Goal: Communication & Community: Ask a question

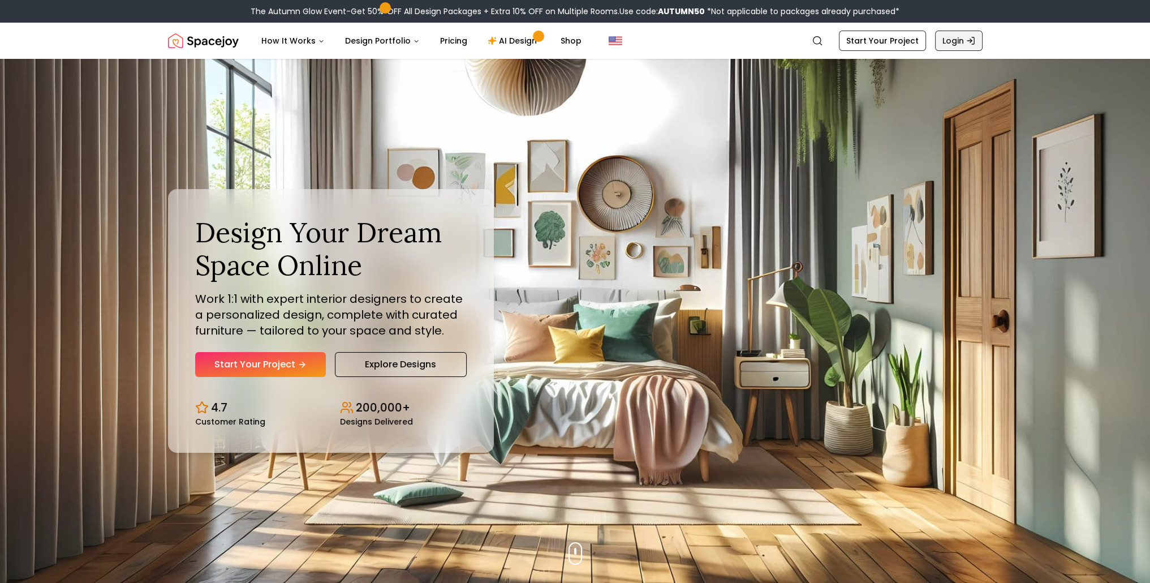
click at [960, 38] on link "Login" at bounding box center [959, 41] width 48 height 20
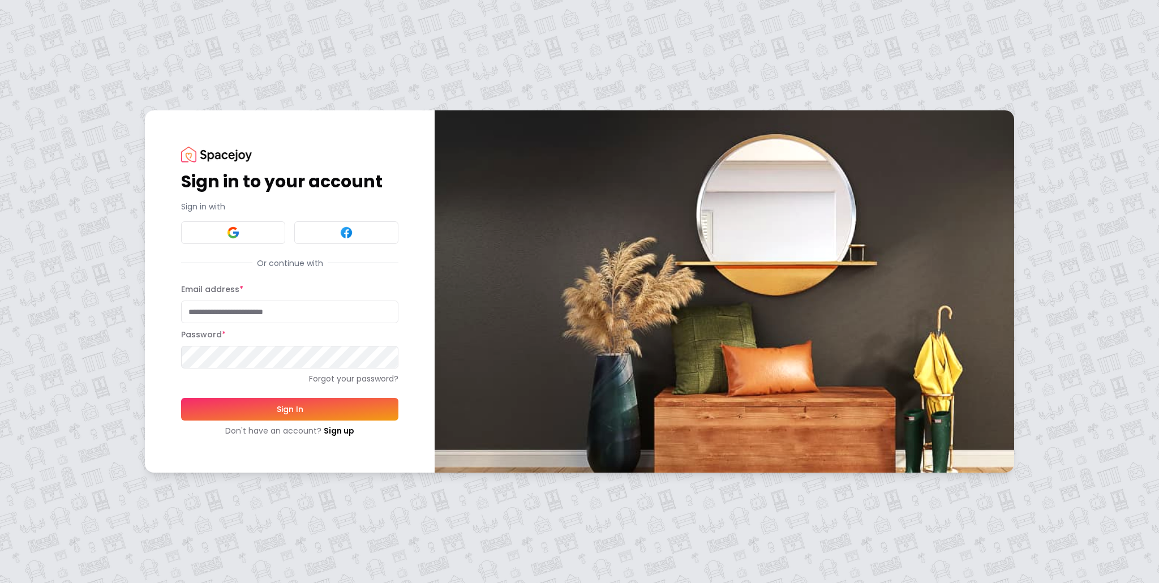
click at [398, 312] on div at bounding box center [398, 312] width 0 height 0
type input "**********"
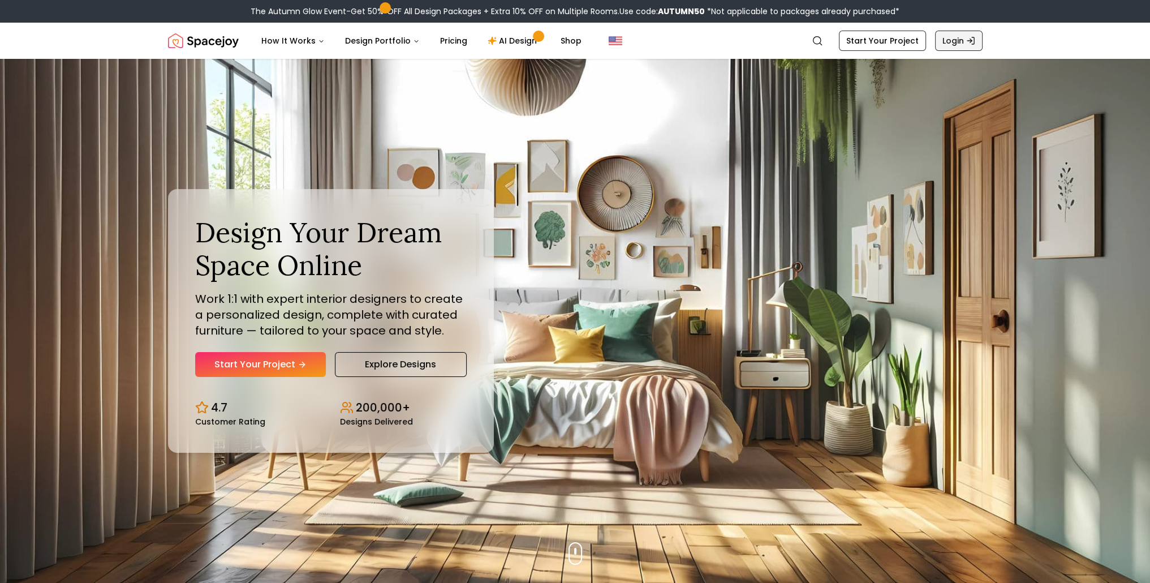
click at [971, 38] on icon "Global" at bounding box center [970, 40] width 9 height 9
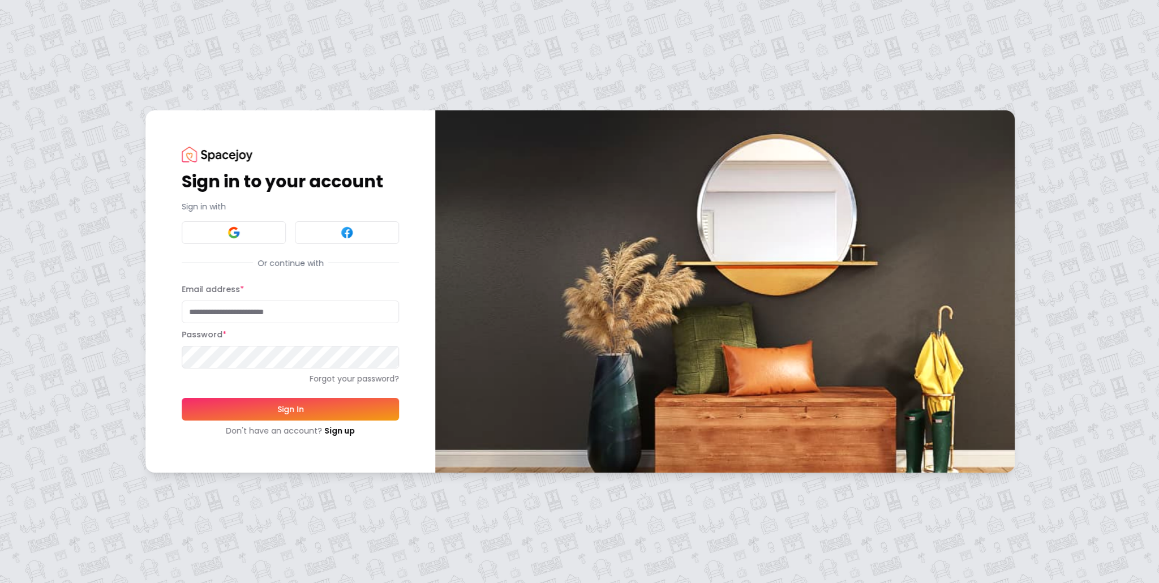
type input "**********"
click at [317, 410] on form "**********" at bounding box center [289, 359] width 217 height 154
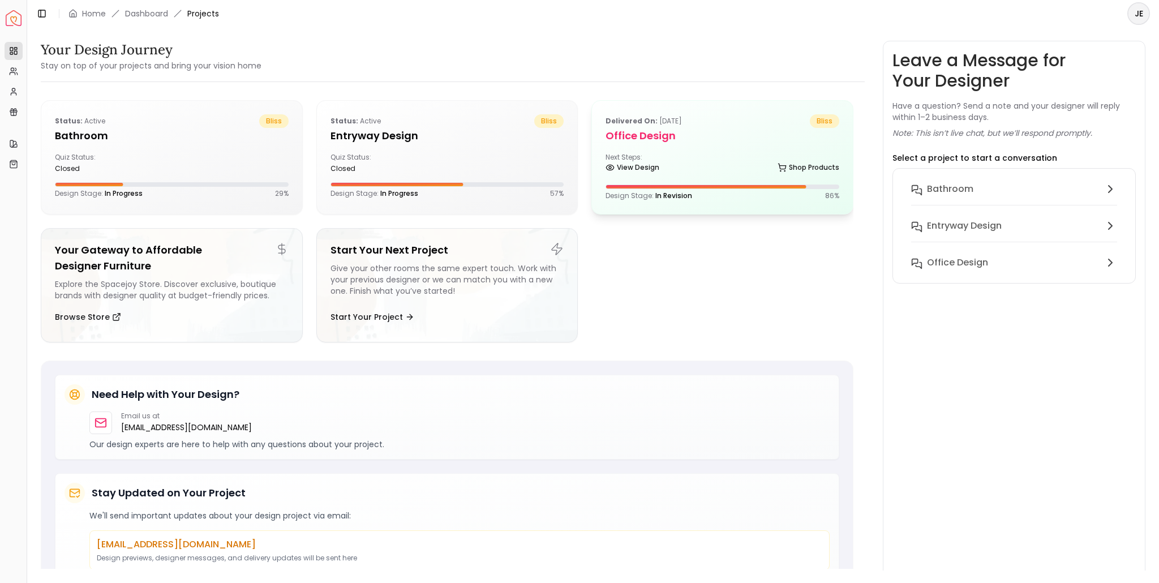
click at [704, 171] on div "View Design Shop Products" at bounding box center [722, 169] width 234 height 11
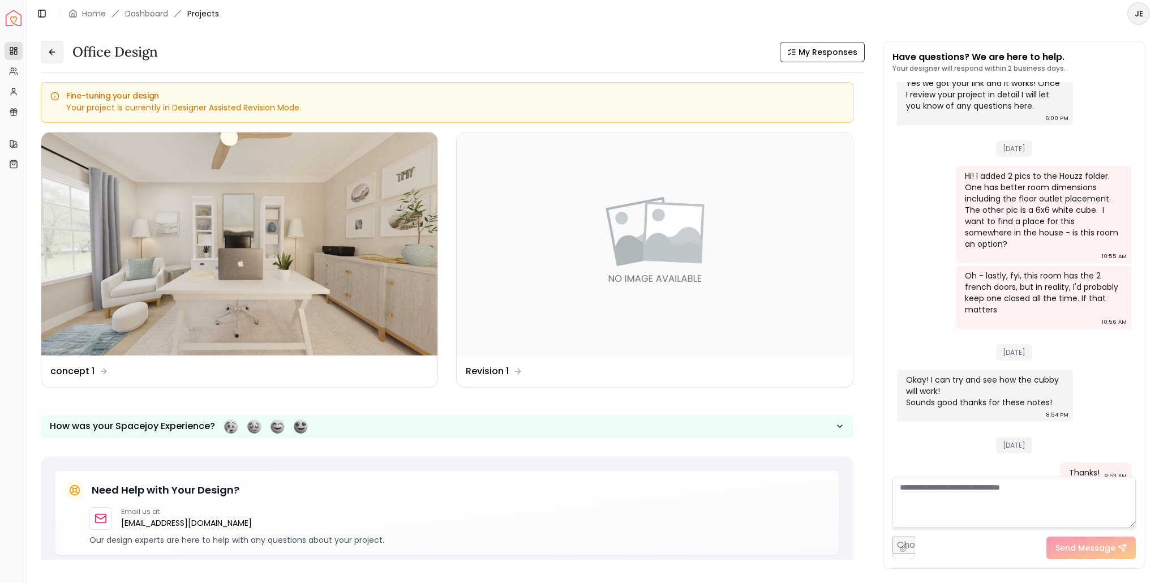
click at [50, 49] on icon at bounding box center [52, 52] width 9 height 9
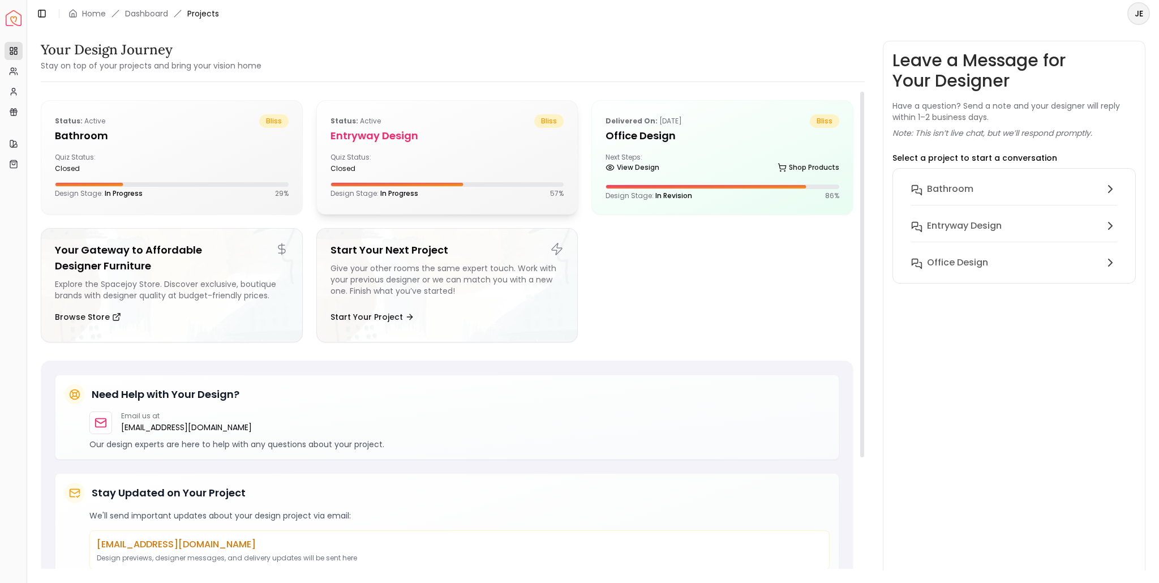
click at [395, 131] on h5 "entryway design" at bounding box center [447, 136] width 234 height 16
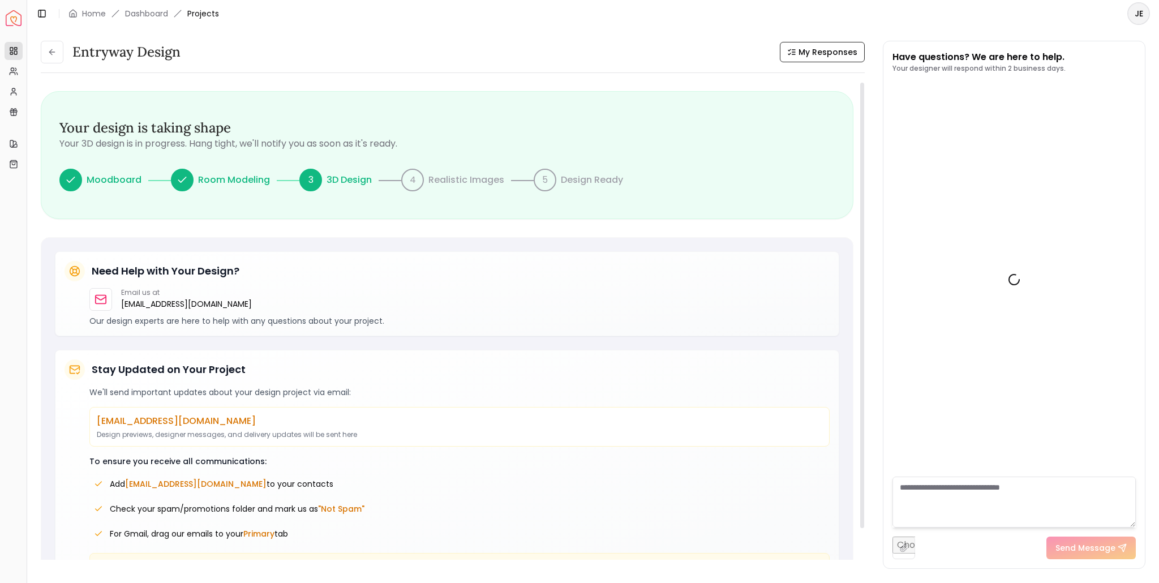
scroll to position [114, 0]
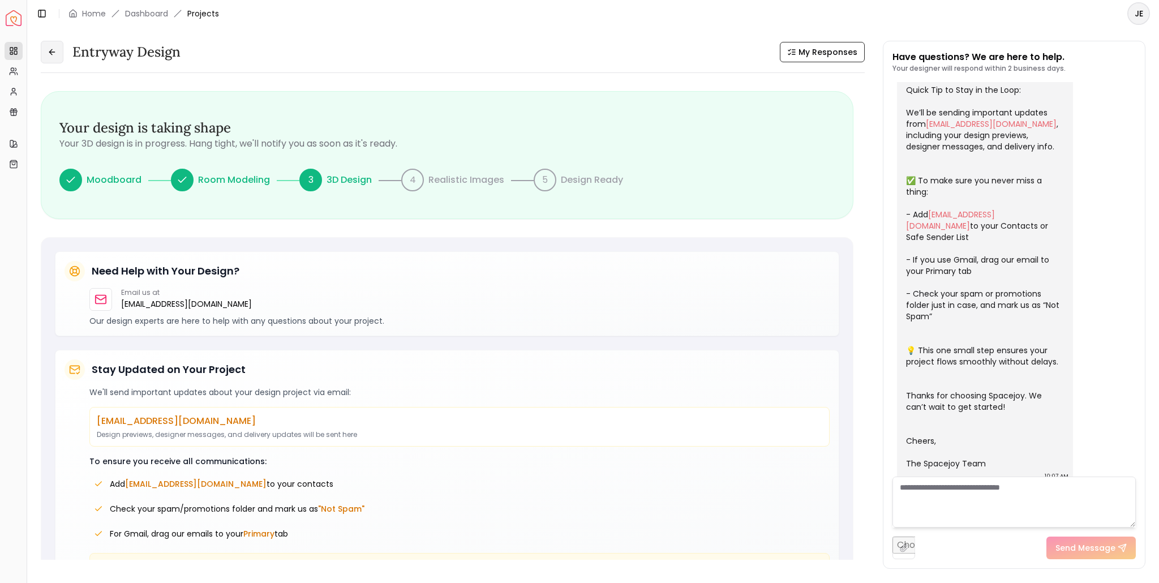
click at [54, 52] on icon at bounding box center [51, 52] width 5 height 0
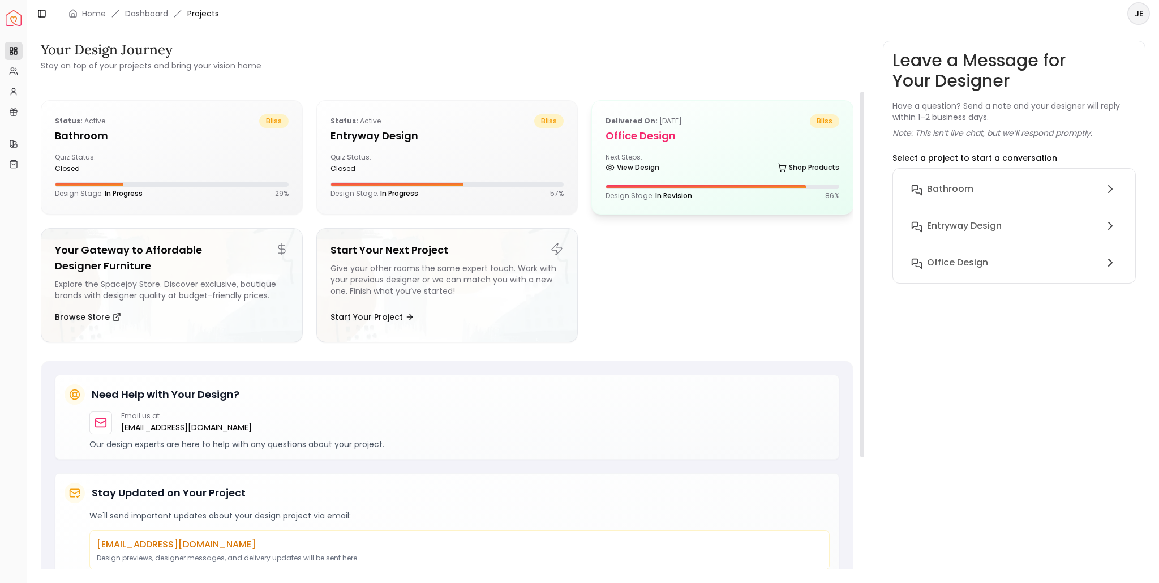
click at [673, 143] on h5 "Office design" at bounding box center [722, 136] width 234 height 16
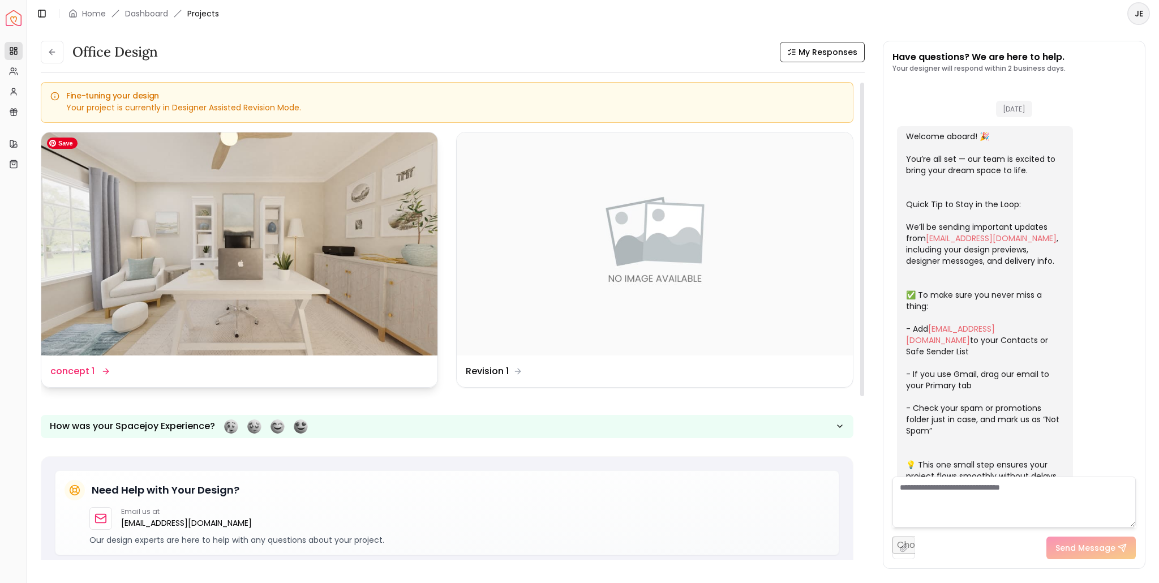
scroll to position [1574, 0]
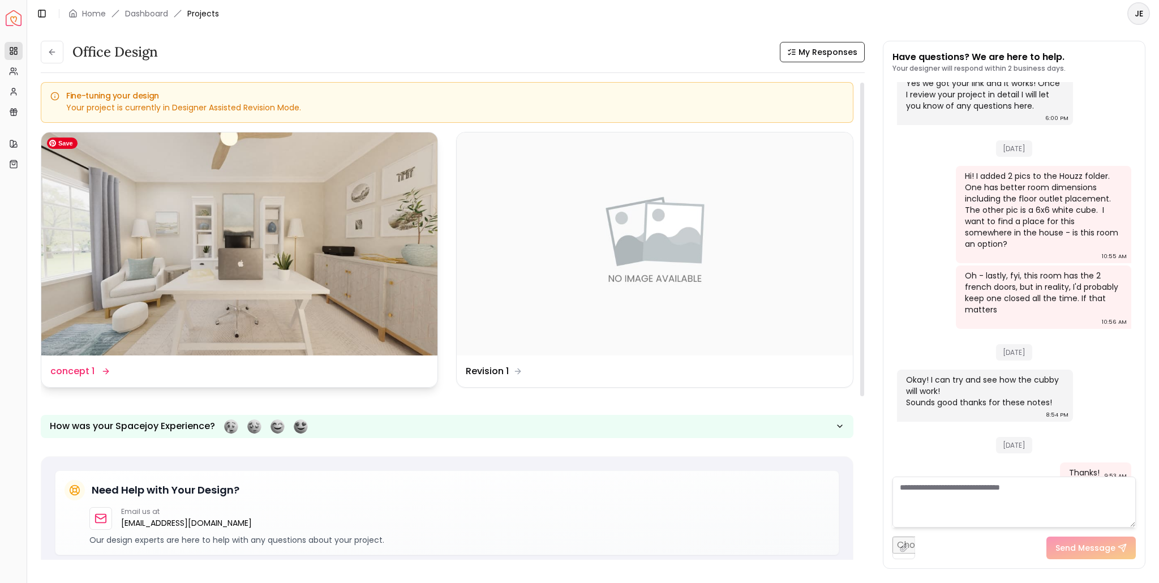
click at [189, 273] on img at bounding box center [239, 243] width 396 height 223
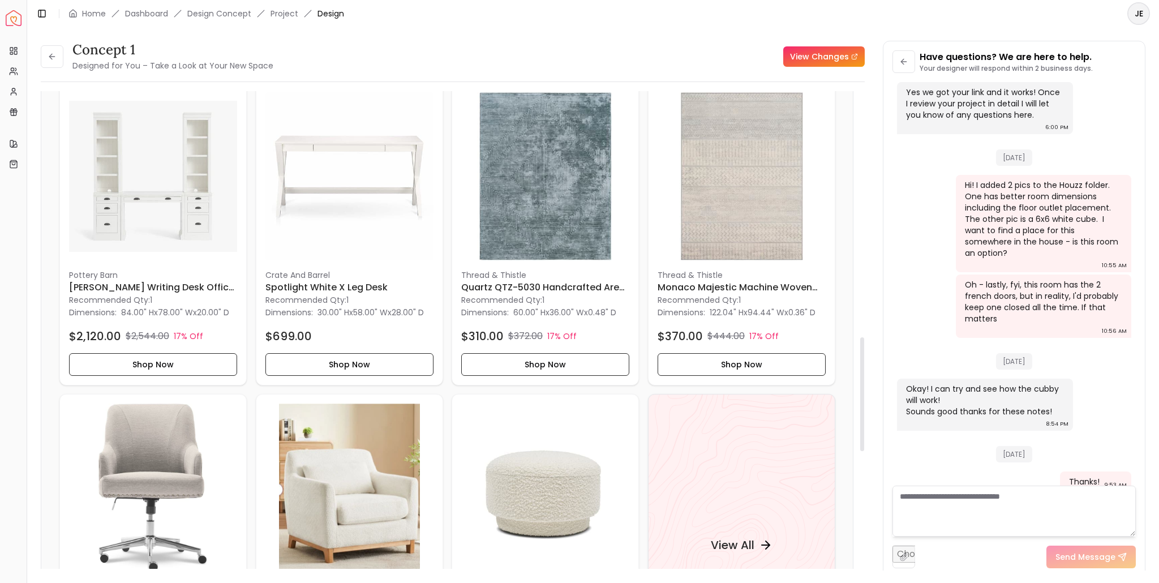
scroll to position [962, 0]
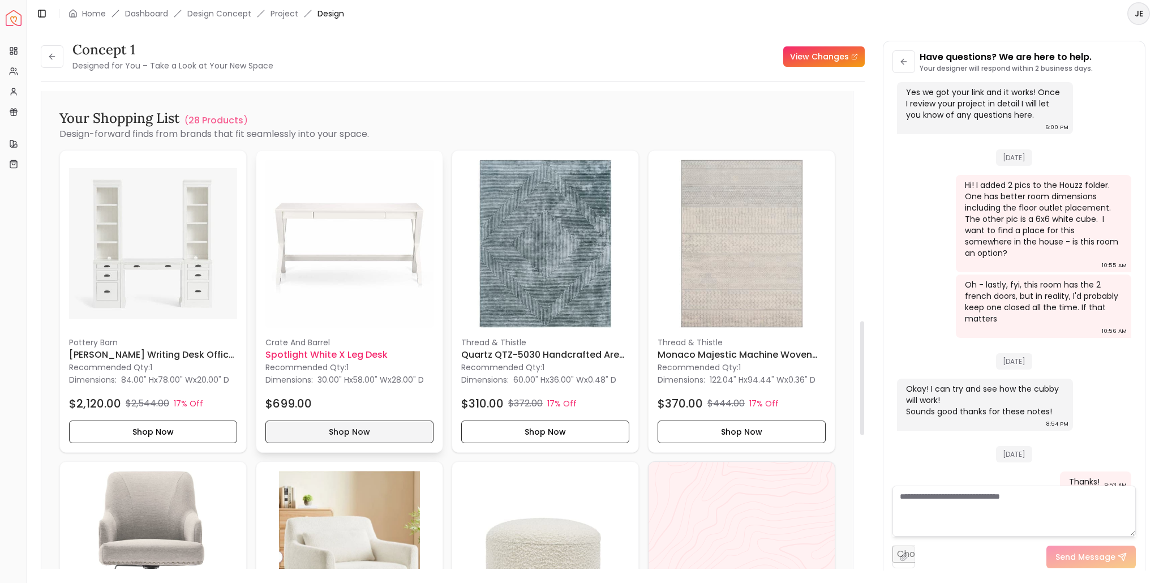
click at [323, 434] on button "Shop Now" at bounding box center [349, 431] width 168 height 23
click at [324, 257] on img at bounding box center [349, 244] width 168 height 168
click at [321, 350] on h6 "Spotlight White X Leg Desk" at bounding box center [349, 354] width 168 height 14
click at [345, 427] on button "Shop Now" at bounding box center [349, 431] width 168 height 23
click at [926, 493] on textarea at bounding box center [1013, 510] width 243 height 51
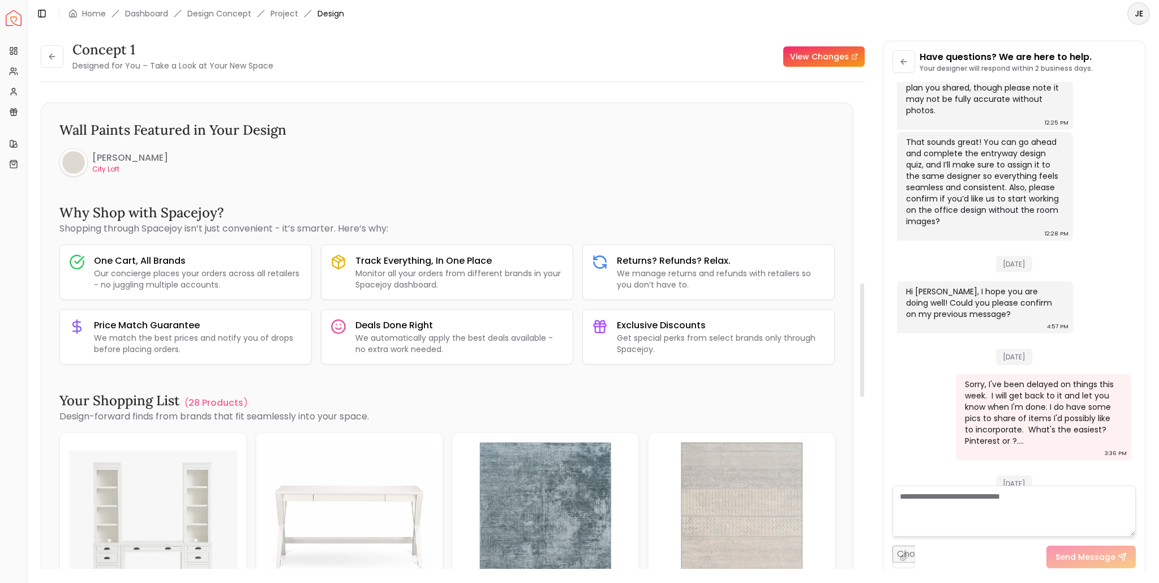
scroll to position [679, 0]
click at [811, 59] on link "View Changes" at bounding box center [823, 56] width 81 height 20
click at [919, 501] on textarea at bounding box center [1013, 510] width 243 height 51
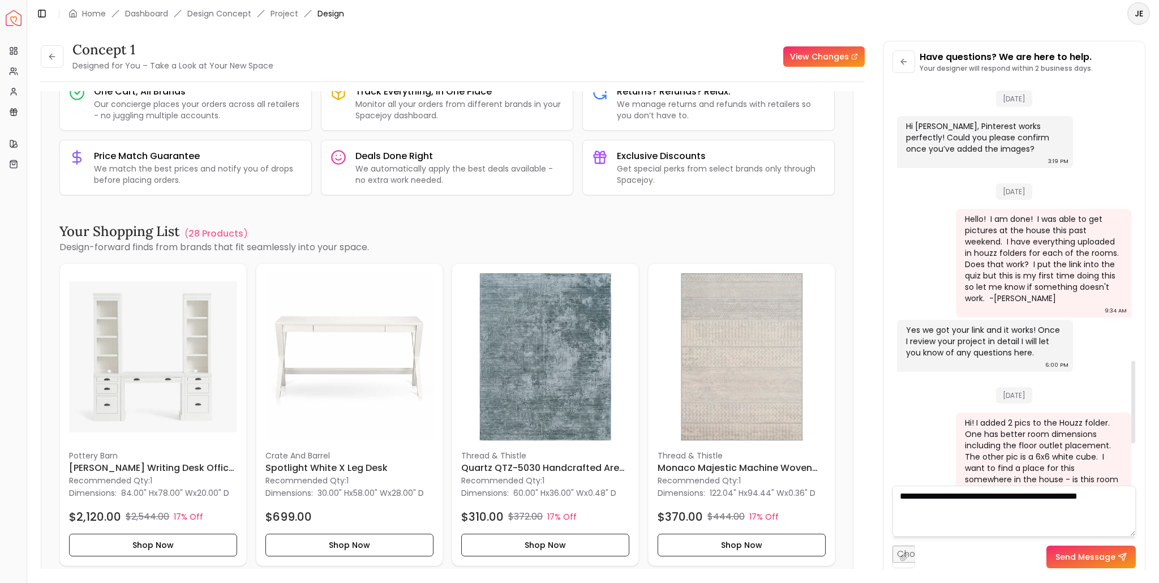
scroll to position [1282, 0]
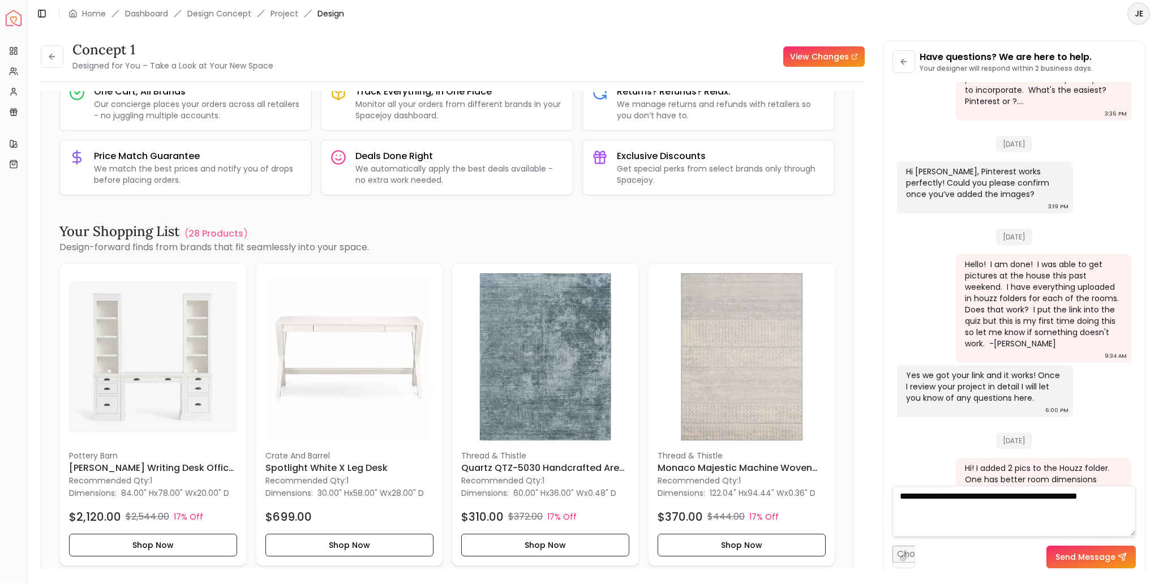
type textarea "**********"
click at [1089, 553] on button "Send Message" at bounding box center [1090, 556] width 89 height 23
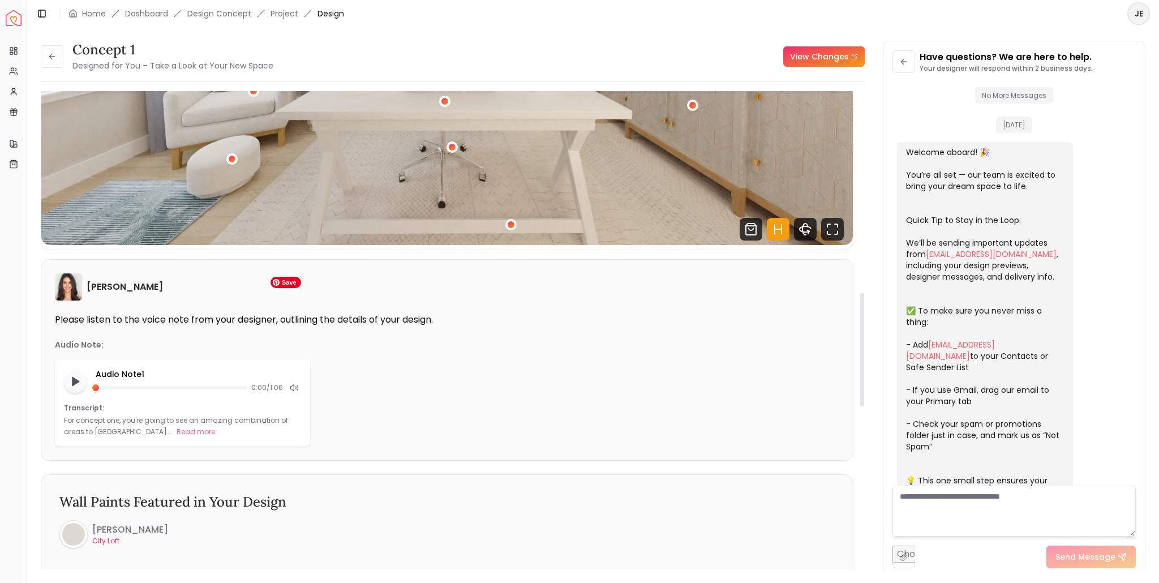
scroll to position [0, 0]
